Goal: Book appointment/travel/reservation

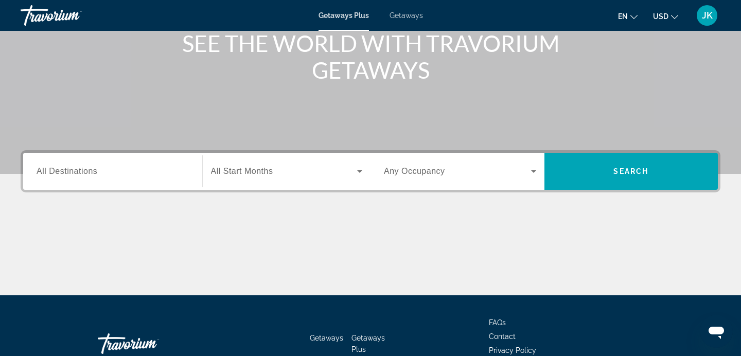
scroll to position [135, 0]
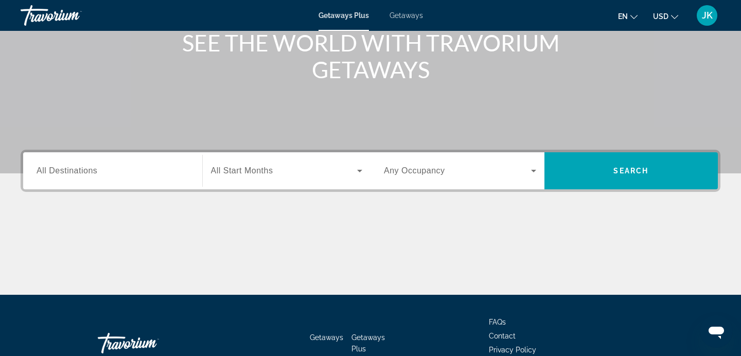
click at [107, 175] on input "Destination All Destinations" at bounding box center [113, 171] width 152 height 12
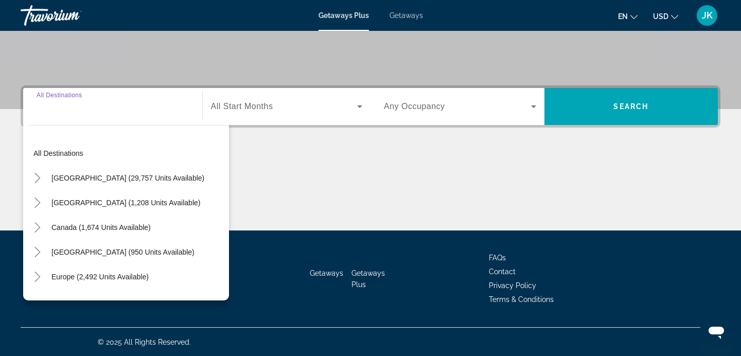
scroll to position [200, 0]
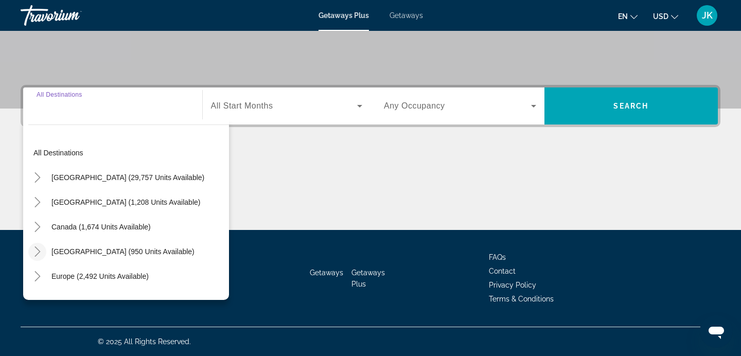
click at [40, 249] on icon "Toggle Caribbean & Atlantic Islands (950 units available)" at bounding box center [37, 251] width 10 height 10
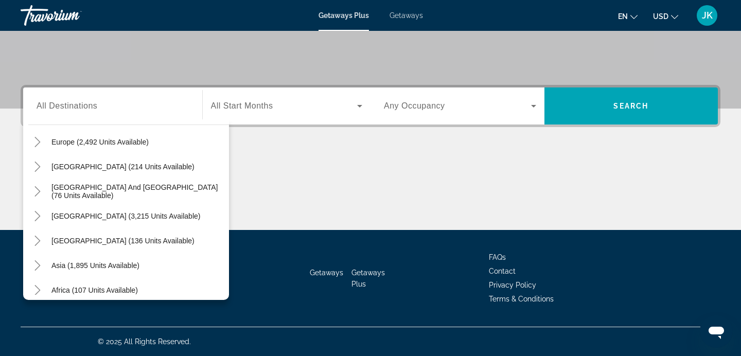
scroll to position [364, 0]
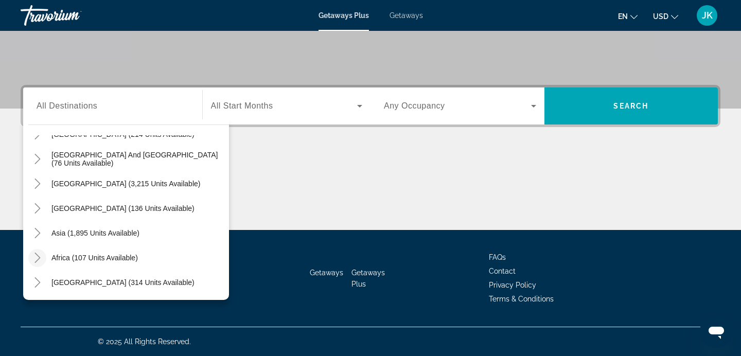
click at [41, 256] on icon "Toggle Africa (107 units available)" at bounding box center [37, 258] width 10 height 10
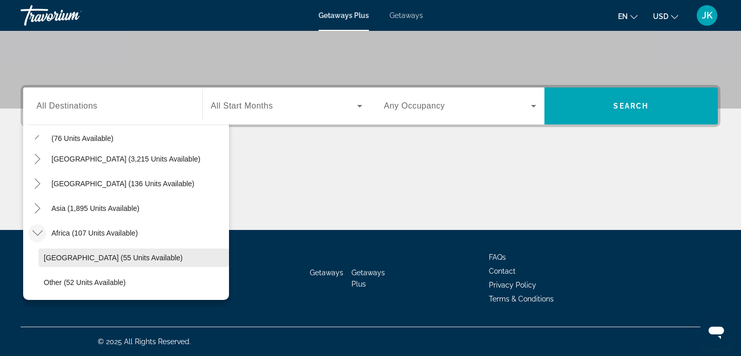
scroll to position [414, 0]
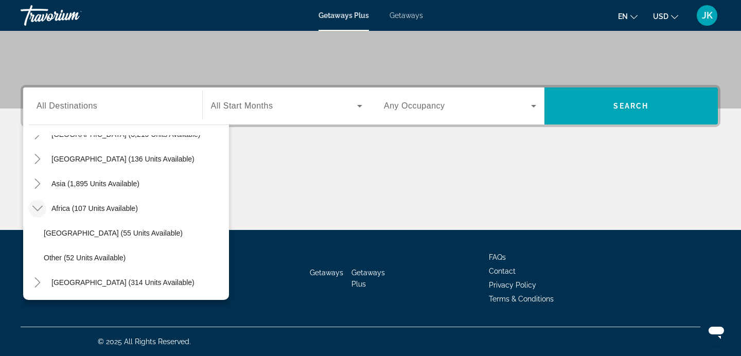
click at [405, 13] on span "Getaways" at bounding box center [405, 15] width 33 height 8
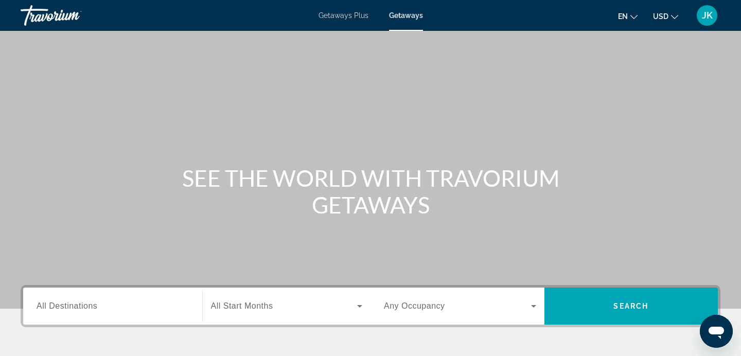
click at [66, 307] on span "All Destinations" at bounding box center [67, 305] width 61 height 9
click at [66, 307] on input "Destination All Destinations" at bounding box center [113, 306] width 152 height 12
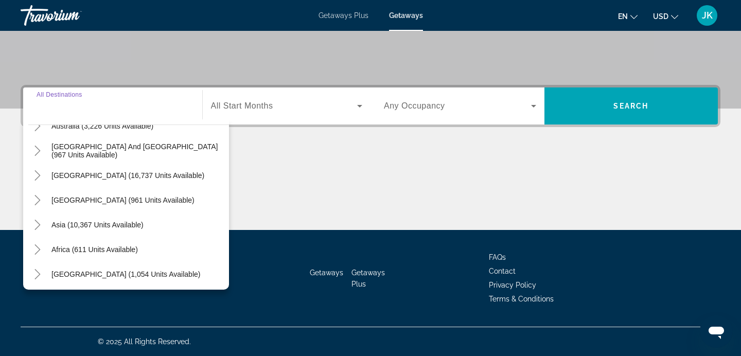
scroll to position [167, 0]
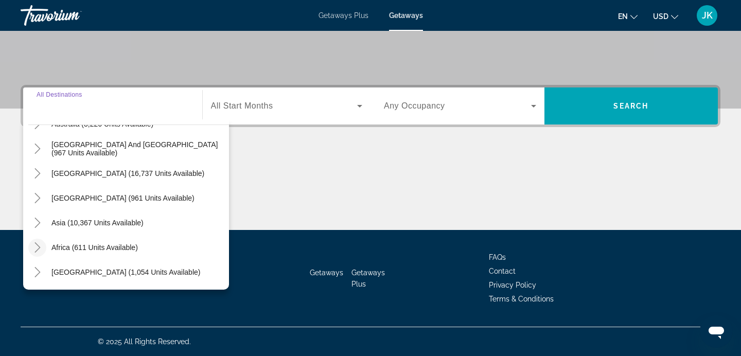
click at [39, 246] on icon "Toggle Africa (611 units available)" at bounding box center [37, 247] width 10 height 10
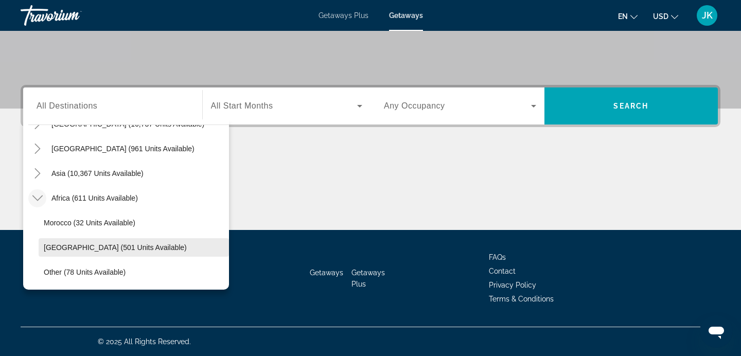
scroll to position [241, 0]
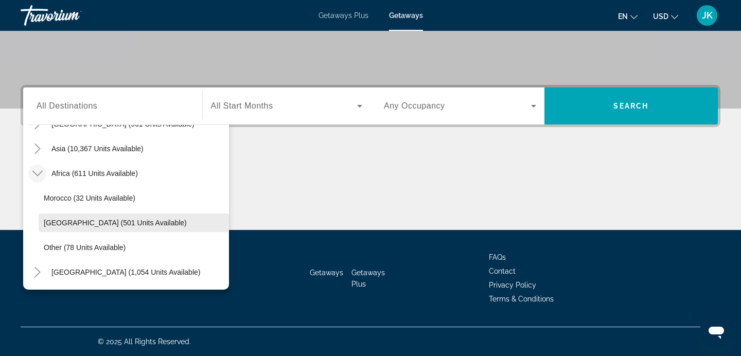
click at [97, 220] on span "South Africa (501 units available)" at bounding box center [115, 223] width 143 height 8
type input "**********"
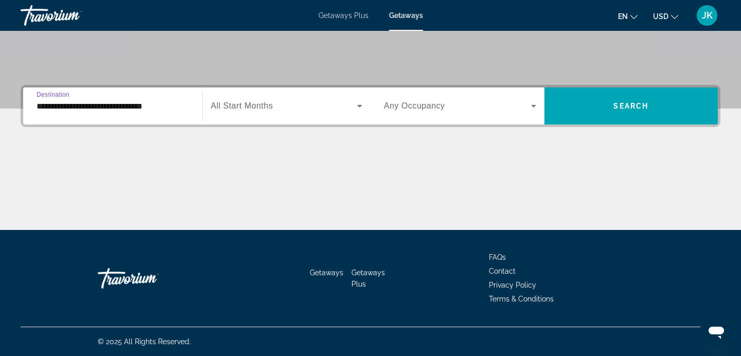
click at [361, 102] on icon "Search widget" at bounding box center [359, 106] width 12 height 12
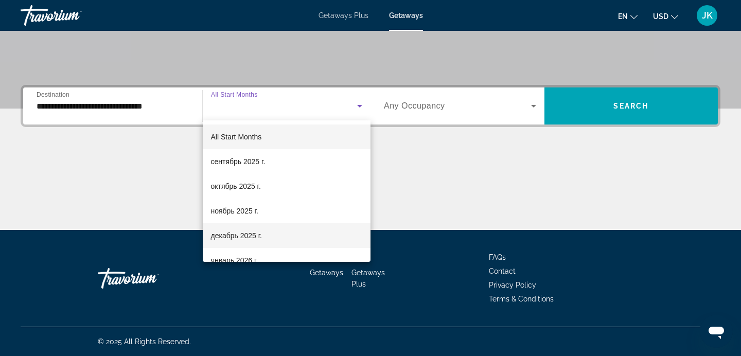
click at [256, 233] on span "декабрь 2025 г." at bounding box center [236, 235] width 51 height 12
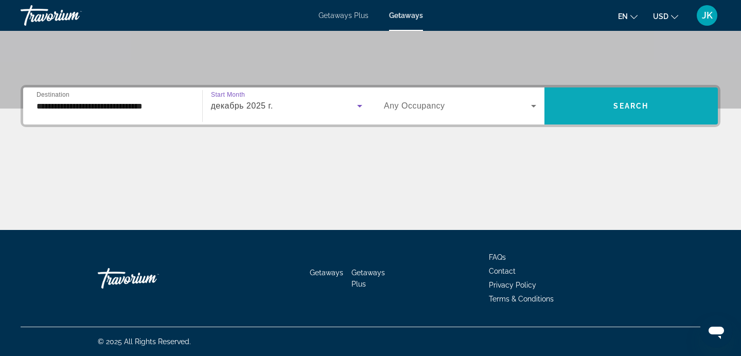
click at [628, 101] on span "Search widget" at bounding box center [631, 106] width 174 height 25
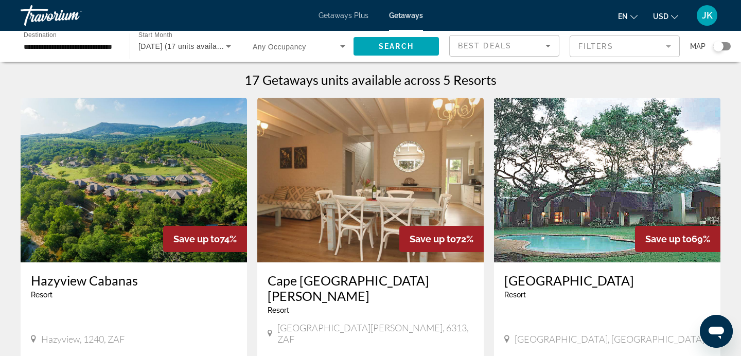
click at [409, 13] on span "Getaways" at bounding box center [406, 15] width 34 height 8
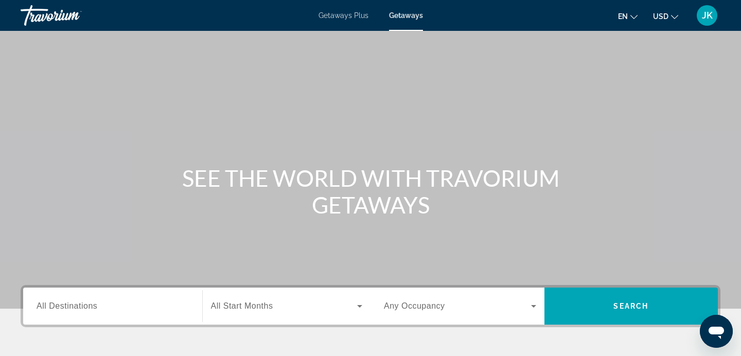
click at [77, 305] on span "All Destinations" at bounding box center [67, 305] width 61 height 9
click at [77, 305] on input "Destination All Destinations" at bounding box center [113, 306] width 152 height 12
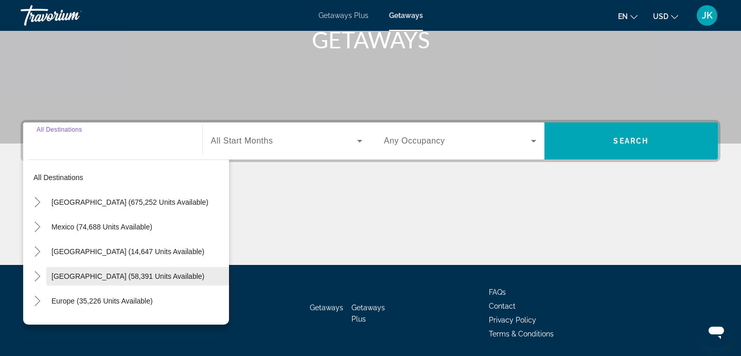
scroll to position [200, 0]
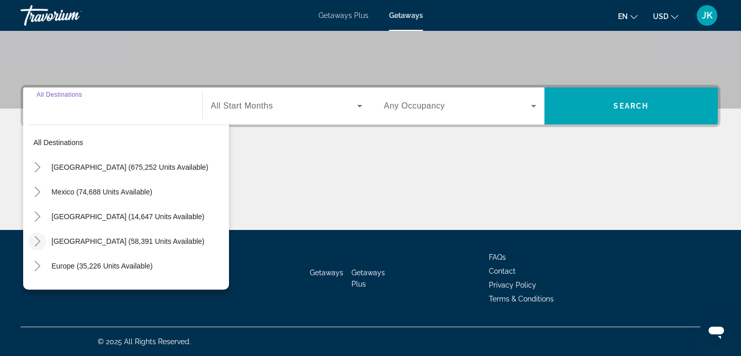
click at [37, 237] on icon "Toggle Caribbean & Atlantic Islands (58,391 units available)" at bounding box center [37, 241] width 10 height 10
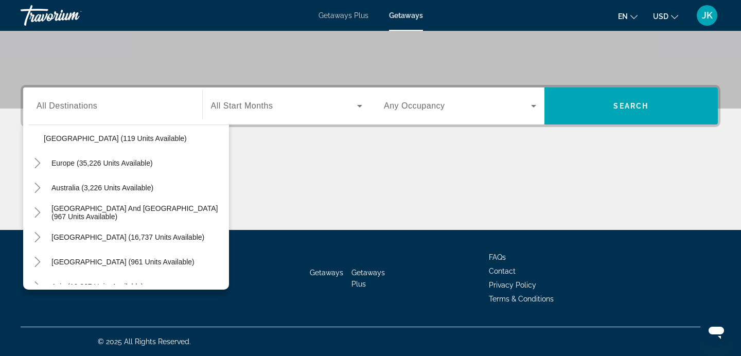
scroll to position [512, 0]
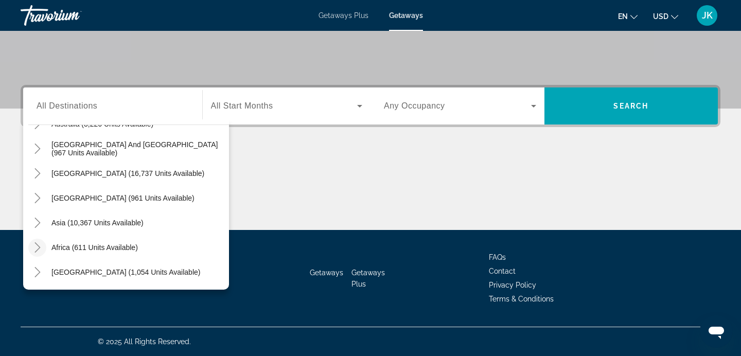
click at [39, 244] on icon "Toggle Africa (611 units available)" at bounding box center [37, 247] width 10 height 10
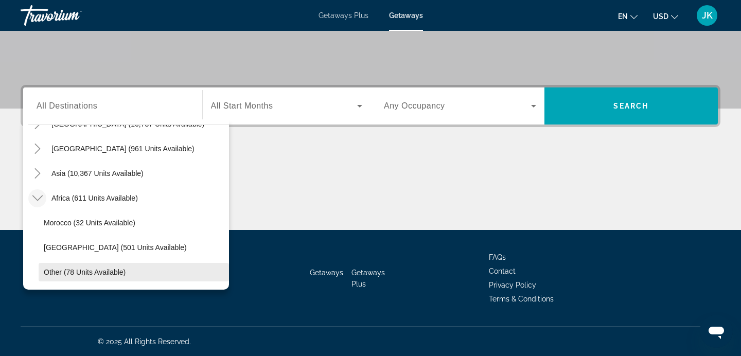
click at [67, 272] on span "Other (78 units available)" at bounding box center [85, 272] width 82 height 8
type input "**********"
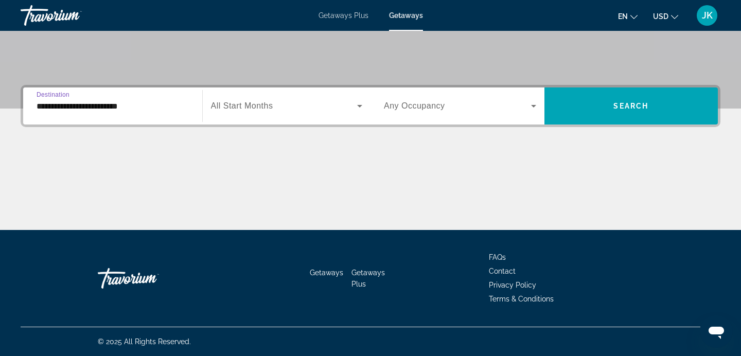
click at [274, 108] on span "Search widget" at bounding box center [284, 106] width 147 height 12
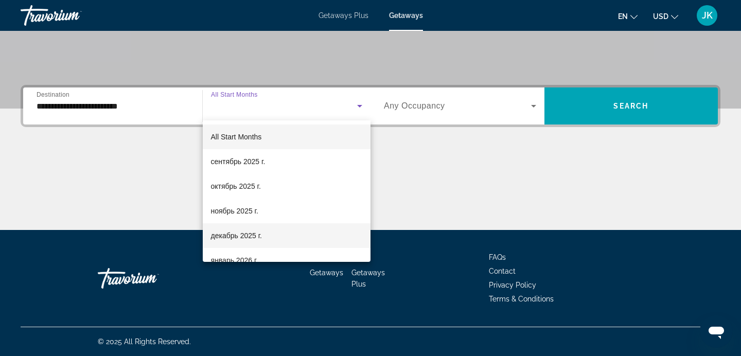
click at [237, 237] on span "декабрь 2025 г." at bounding box center [236, 235] width 51 height 12
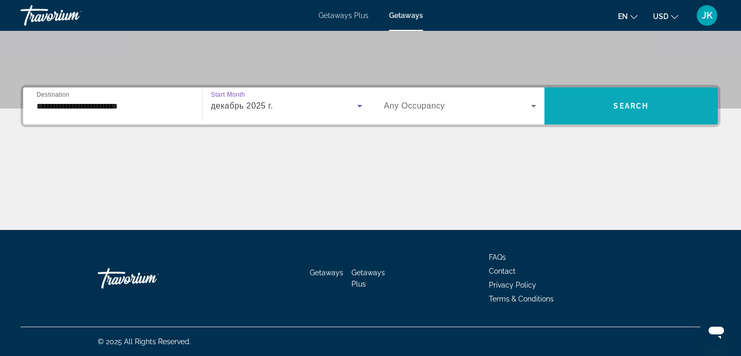
click at [633, 100] on span "Search widget" at bounding box center [631, 106] width 174 height 25
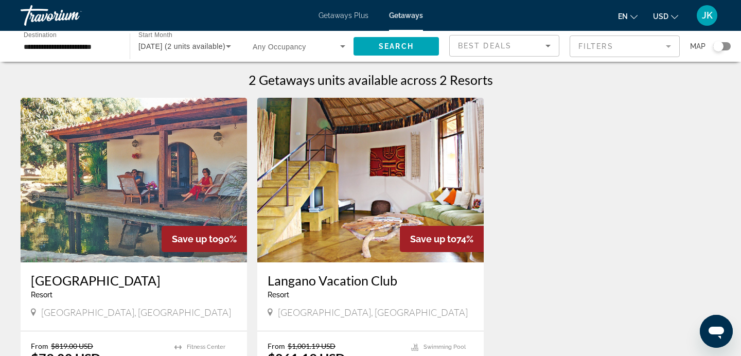
click at [344, 14] on span "Getaways Plus" at bounding box center [343, 15] width 50 height 8
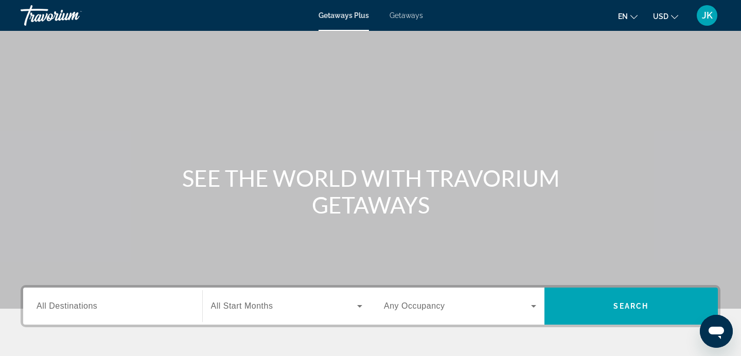
click at [58, 298] on div "Search widget" at bounding box center [113, 306] width 152 height 29
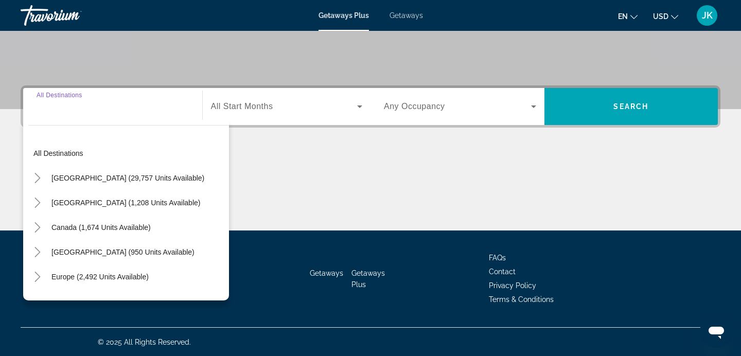
scroll to position [200, 0]
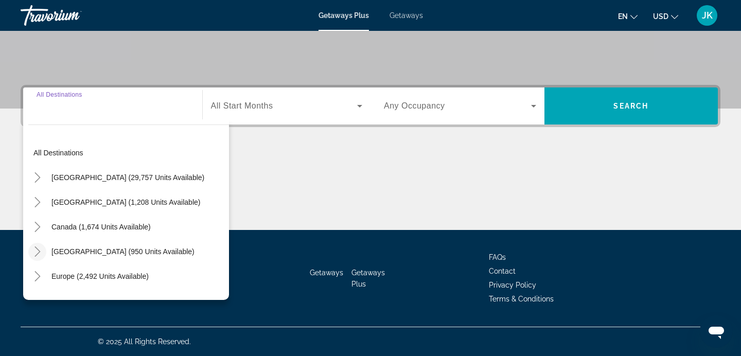
click at [36, 249] on icon "Toggle Caribbean & Atlantic Islands (950 units available)" at bounding box center [37, 251] width 10 height 10
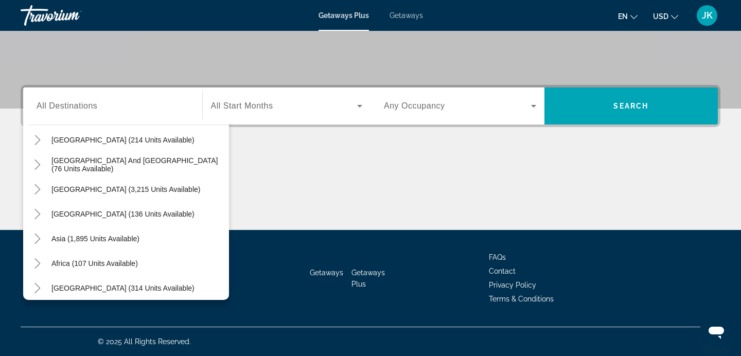
scroll to position [363, 0]
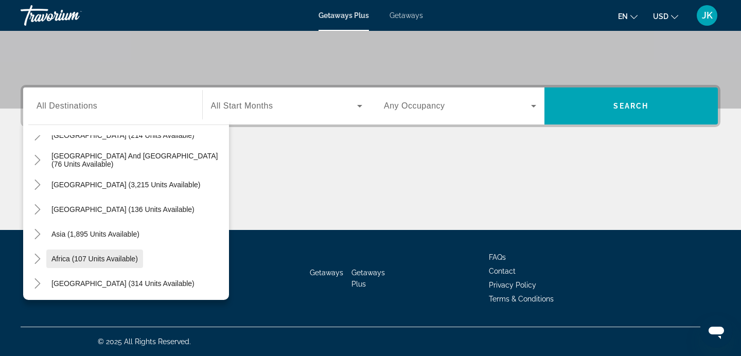
click at [70, 255] on span "Africa (107 units available)" at bounding box center [94, 259] width 86 height 8
type input "**********"
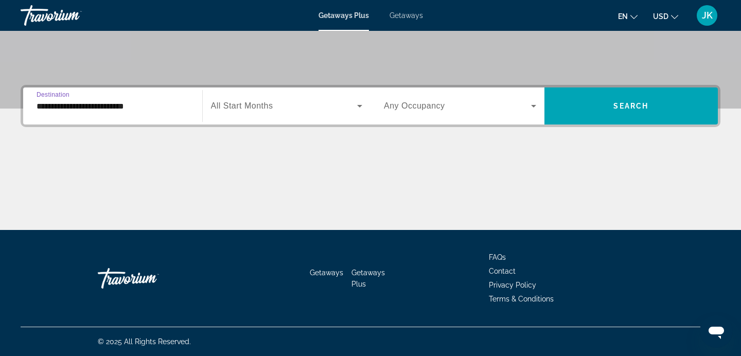
click at [359, 103] on icon "Search widget" at bounding box center [359, 106] width 12 height 12
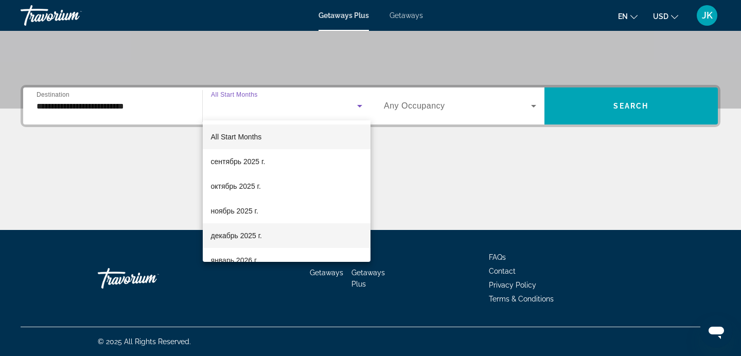
click at [217, 233] on span "декабрь 2025 г." at bounding box center [236, 235] width 51 height 12
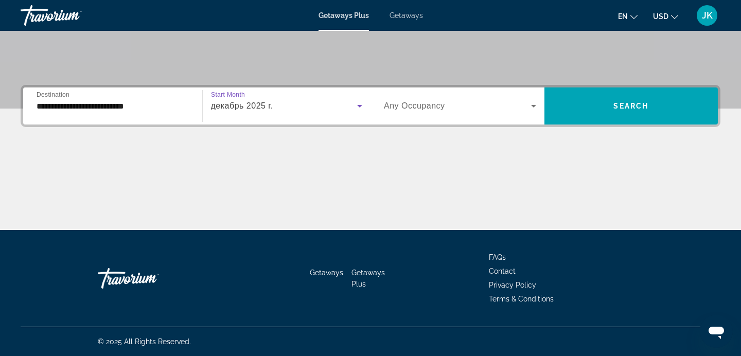
click at [532, 101] on icon "Search widget" at bounding box center [533, 106] width 12 height 12
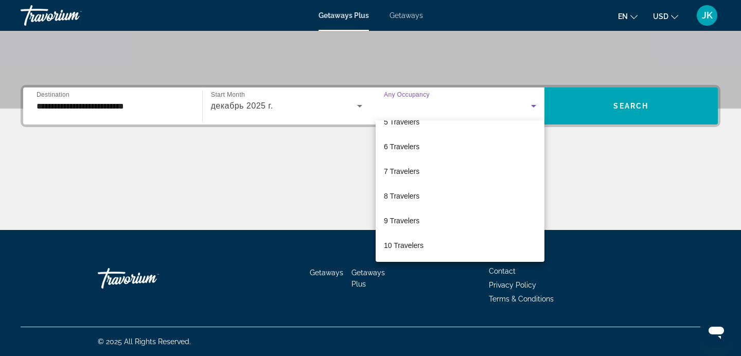
scroll to position [0, 0]
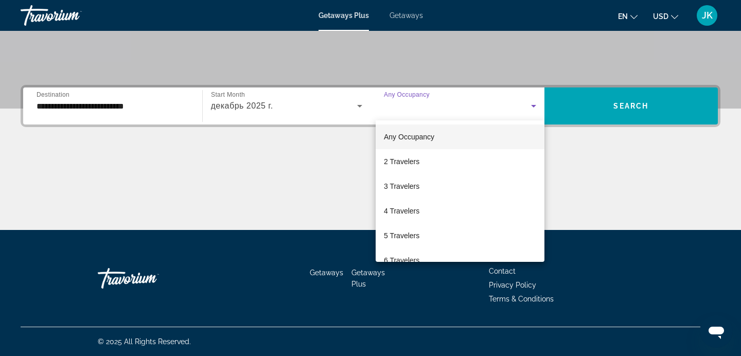
click at [646, 110] on div at bounding box center [370, 178] width 741 height 356
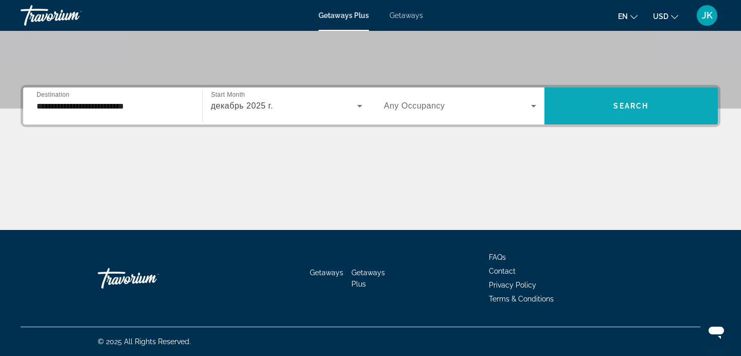
click at [637, 104] on span "Search" at bounding box center [630, 106] width 35 height 8
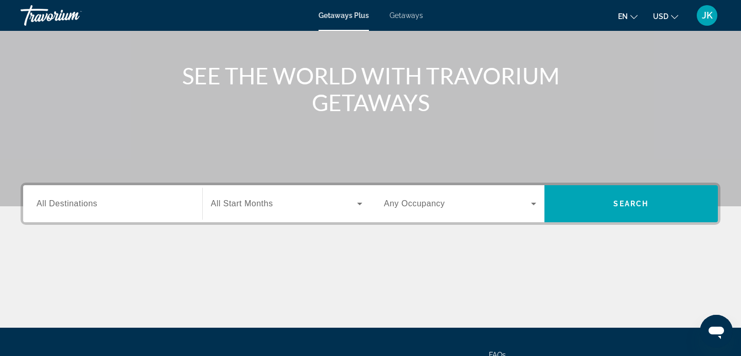
scroll to position [128, 0]
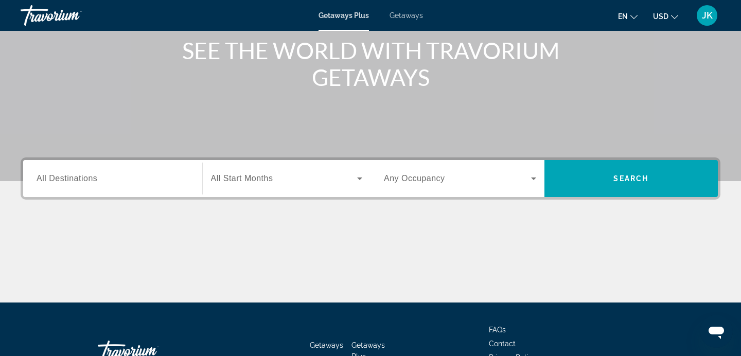
click at [110, 175] on input "Destination All Destinations" at bounding box center [113, 179] width 152 height 12
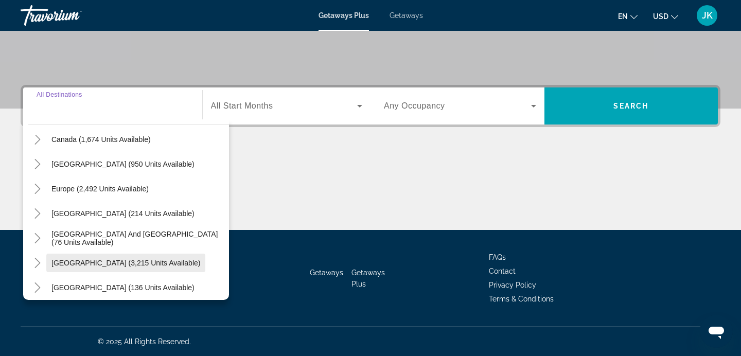
scroll to position [88, 0]
click at [39, 184] on icon "Toggle Europe (2,492 units available)" at bounding box center [37, 188] width 10 height 10
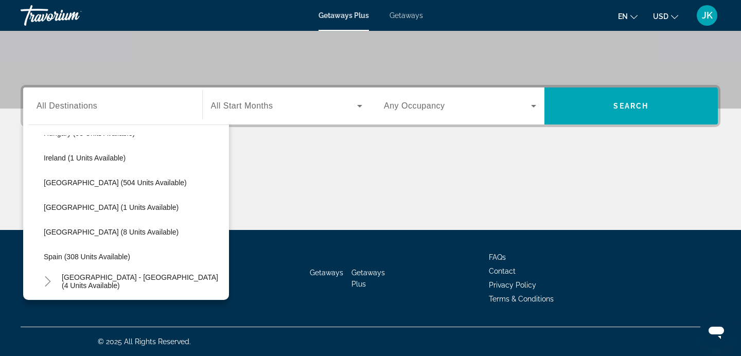
scroll to position [390, 0]
click at [75, 253] on span "Spain (308 units available)" at bounding box center [87, 256] width 86 height 8
type input "**********"
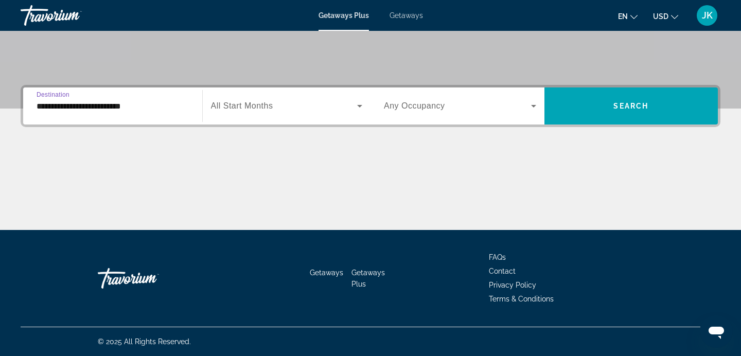
click at [359, 103] on icon "Search widget" at bounding box center [359, 106] width 12 height 12
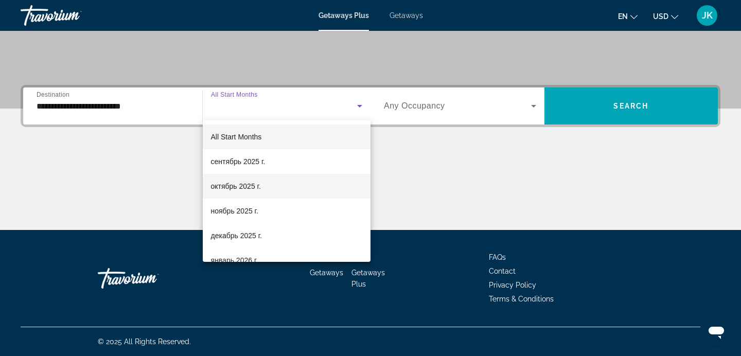
click at [239, 187] on span "октябрь 2025 г." at bounding box center [236, 186] width 50 height 12
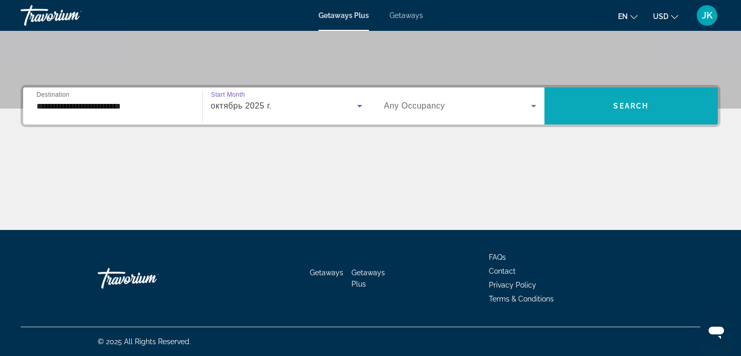
click at [623, 102] on span "Search" at bounding box center [630, 106] width 35 height 8
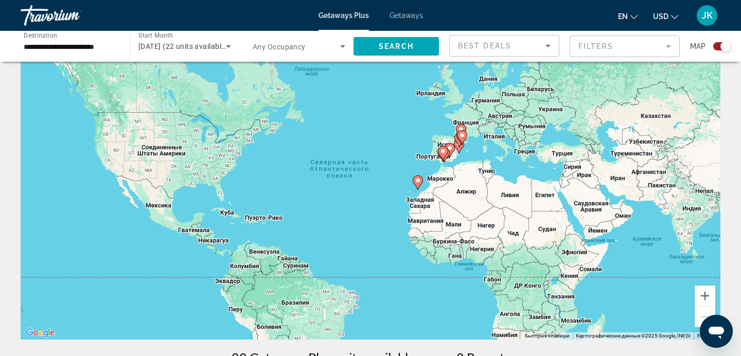
scroll to position [39, 0]
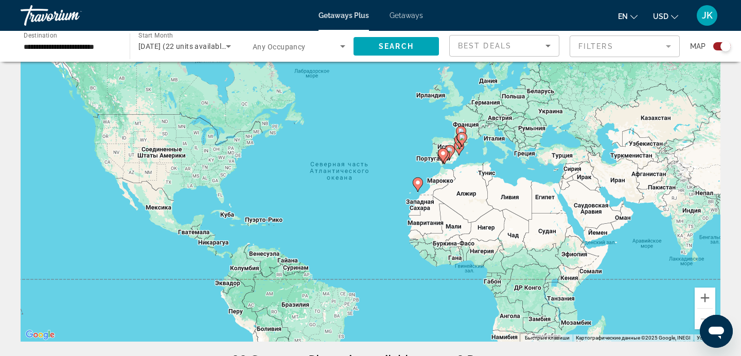
click at [444, 151] on image "Main content" at bounding box center [443, 153] width 6 height 6
click at [447, 151] on image "Main content" at bounding box center [450, 150] width 6 height 6
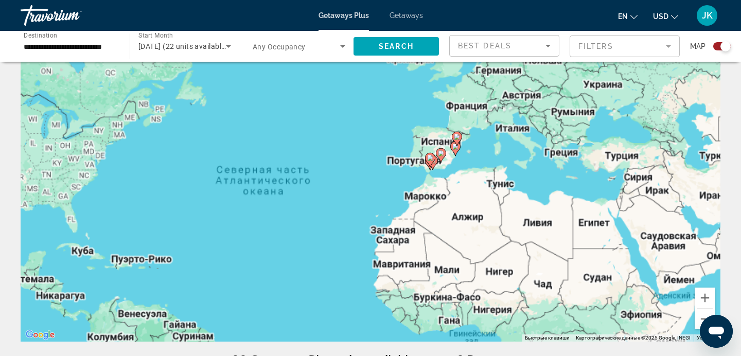
type input "**********"
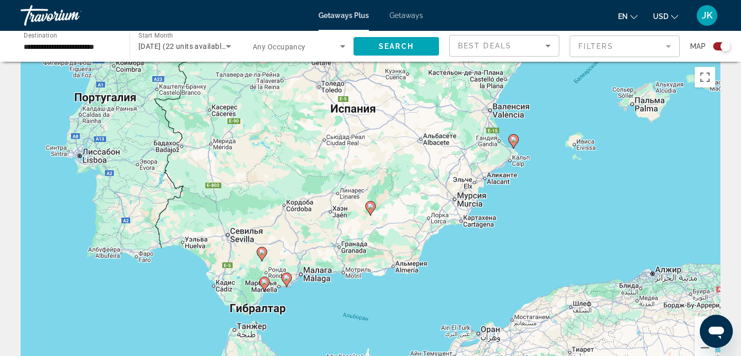
scroll to position [0, 0]
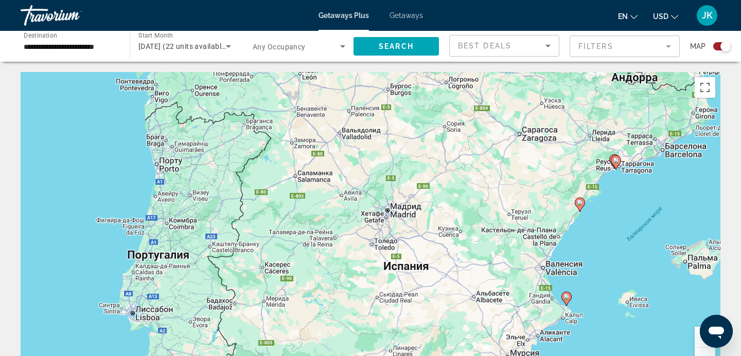
drag, startPoint x: 394, startPoint y: 107, endPoint x: 447, endPoint y: 255, distance: 156.9
click at [447, 255] on div "Чтобы активировать перетаскивание с помощью клавиатуры, нажмите Alt + Ввод. Пос…" at bounding box center [371, 226] width 700 height 309
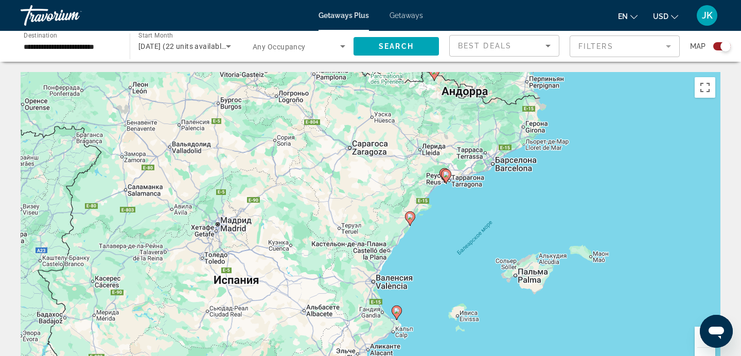
drag, startPoint x: 307, startPoint y: 180, endPoint x: 137, endPoint y: 194, distance: 169.9
click at [137, 194] on div "Чтобы активировать перетаскивание с помощью клавиатуры, нажмите Alt + Ввод. Пос…" at bounding box center [371, 226] width 700 height 309
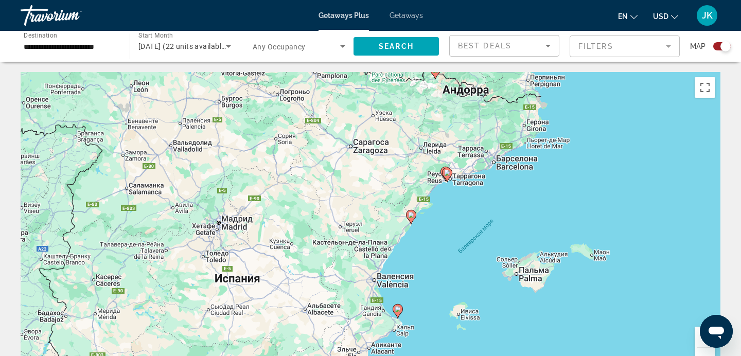
click at [527, 275] on div "Чтобы активировать перетаскивание с помощью клавиатуры, нажмите Alt + Ввод. Пос…" at bounding box center [371, 226] width 700 height 309
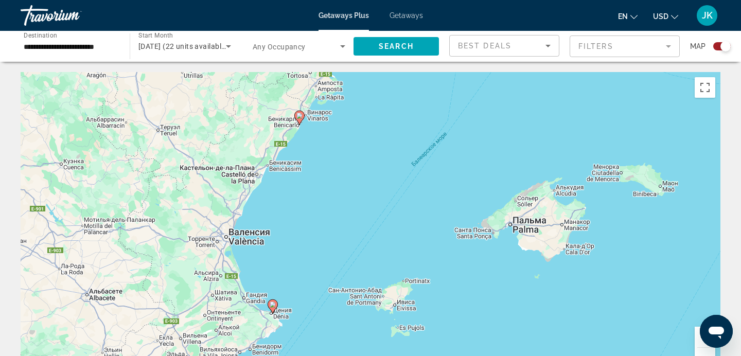
scroll to position [1, 0]
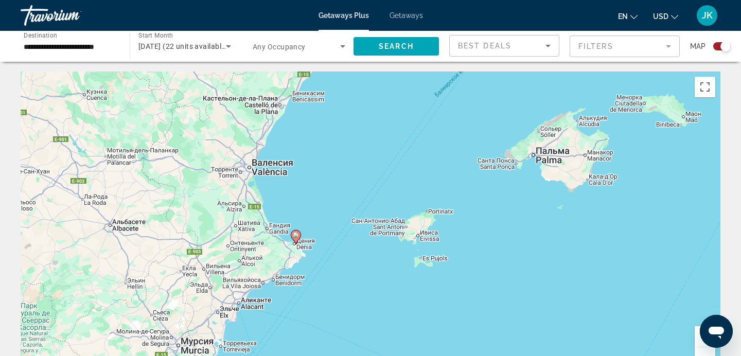
drag, startPoint x: 351, startPoint y: 198, endPoint x: 379, endPoint y: 77, distance: 123.5
click at [296, 233] on image "Main content" at bounding box center [296, 235] width 6 height 6
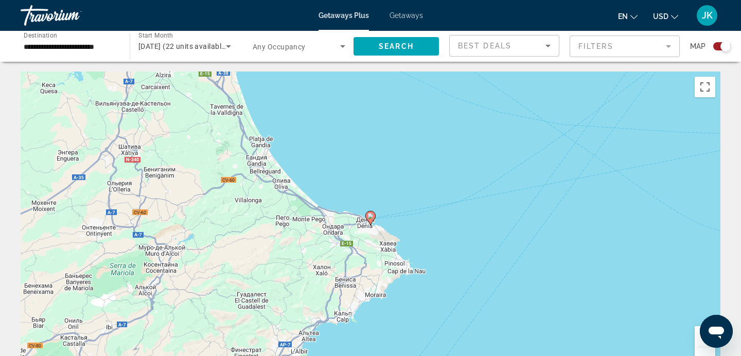
click at [369, 218] on image "Main content" at bounding box center [370, 216] width 6 height 6
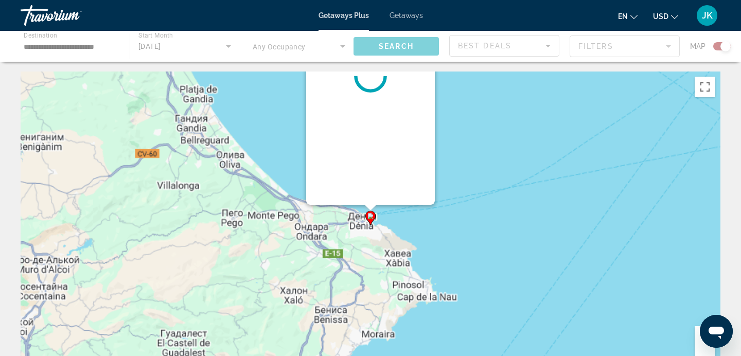
scroll to position [0, 0]
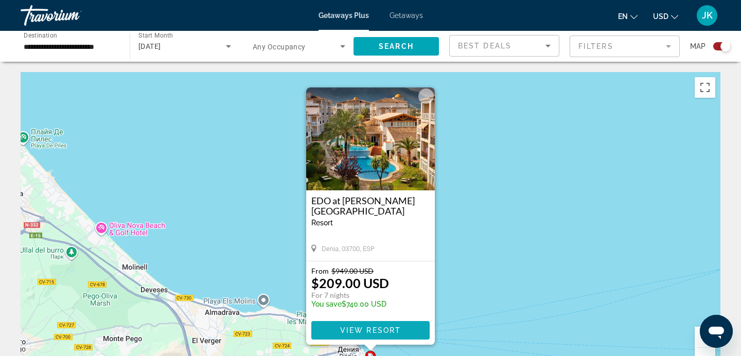
click at [362, 327] on span "View Resort" at bounding box center [370, 330] width 61 height 8
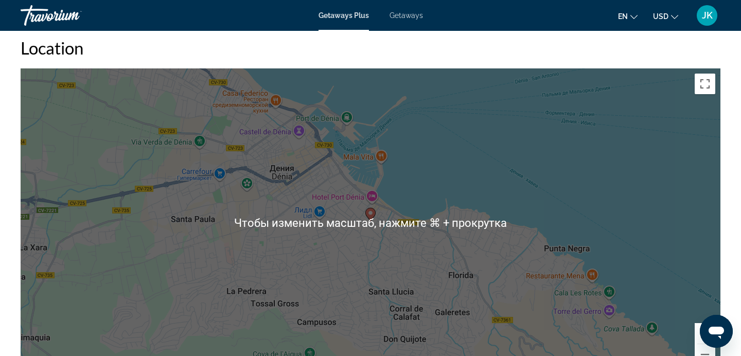
scroll to position [1356, 0]
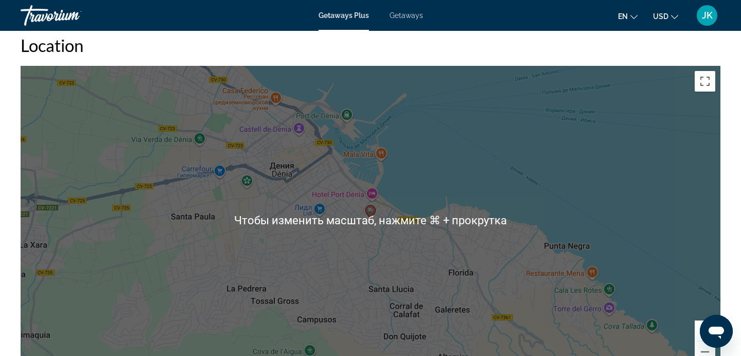
click at [275, 330] on div "Чтобы активировать перетаскивание с помощью клавиатуры, нажмите Alt + Ввод. Пос…" at bounding box center [371, 220] width 700 height 309
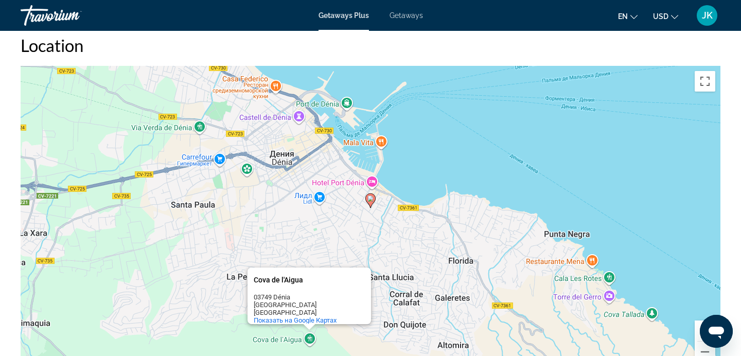
click at [289, 301] on div "[GEOGRAPHIC_DATA]" at bounding box center [300, 305] width 93 height 8
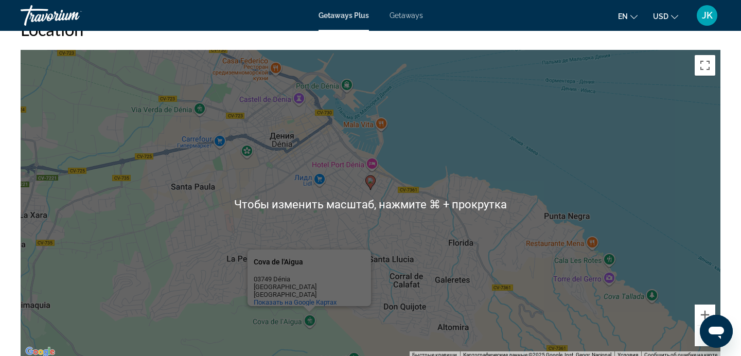
scroll to position [1476, 0]
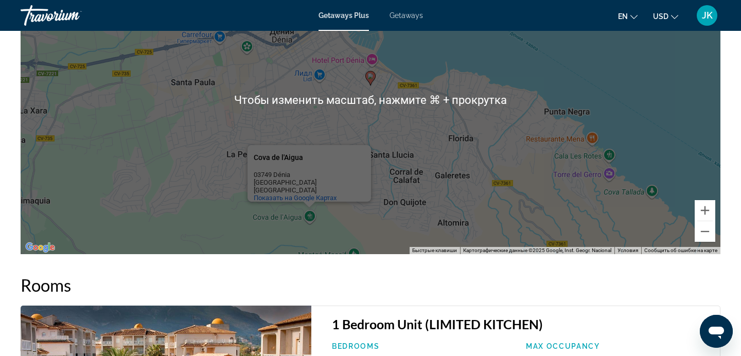
click at [264, 145] on div "Cova de l'Aigua" at bounding box center [300, 157] width 93 height 25
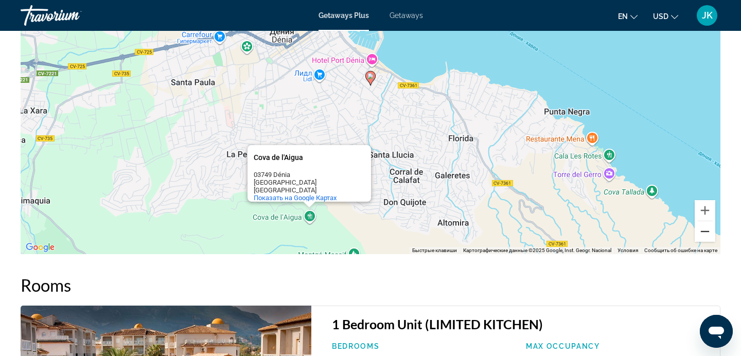
click at [705, 221] on button "Уменьшить" at bounding box center [704, 231] width 21 height 21
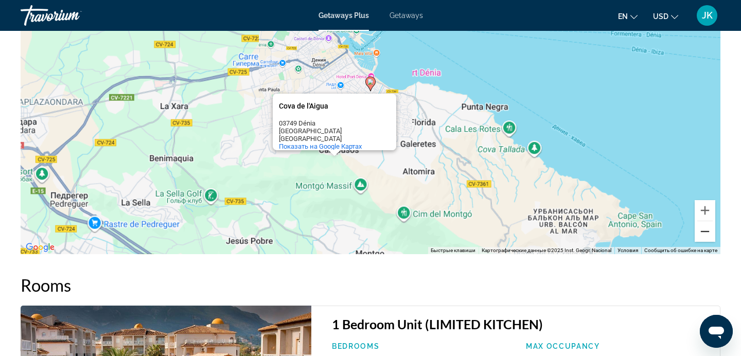
click at [705, 221] on button "Уменьшить" at bounding box center [704, 231] width 21 height 21
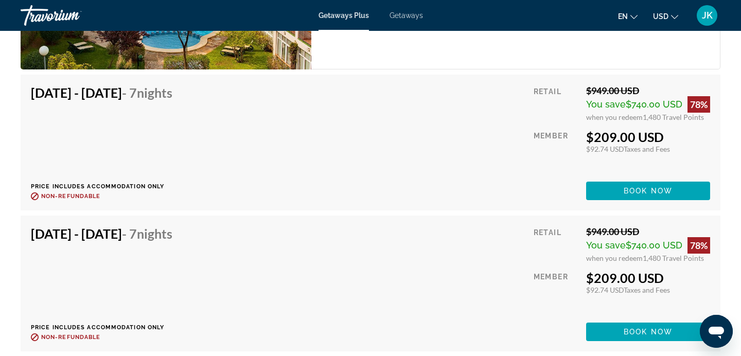
scroll to position [1489, 0]
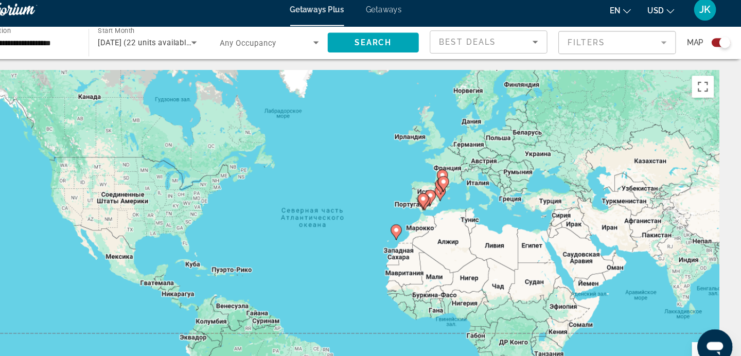
scroll to position [6, 46]
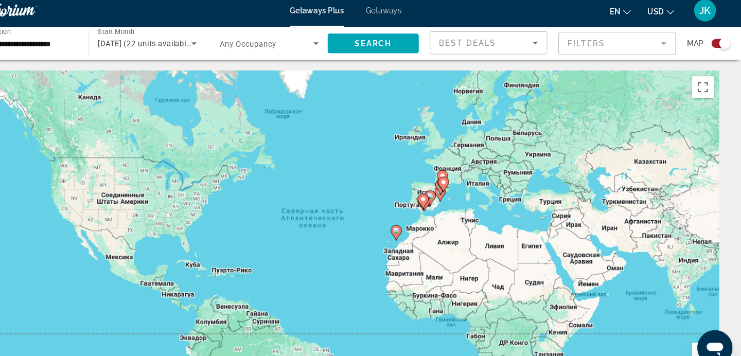
click at [442, 191] on image "Main content" at bounding box center [443, 192] width 6 height 6
type input "**********"
